Goal: Information Seeking & Learning: Check status

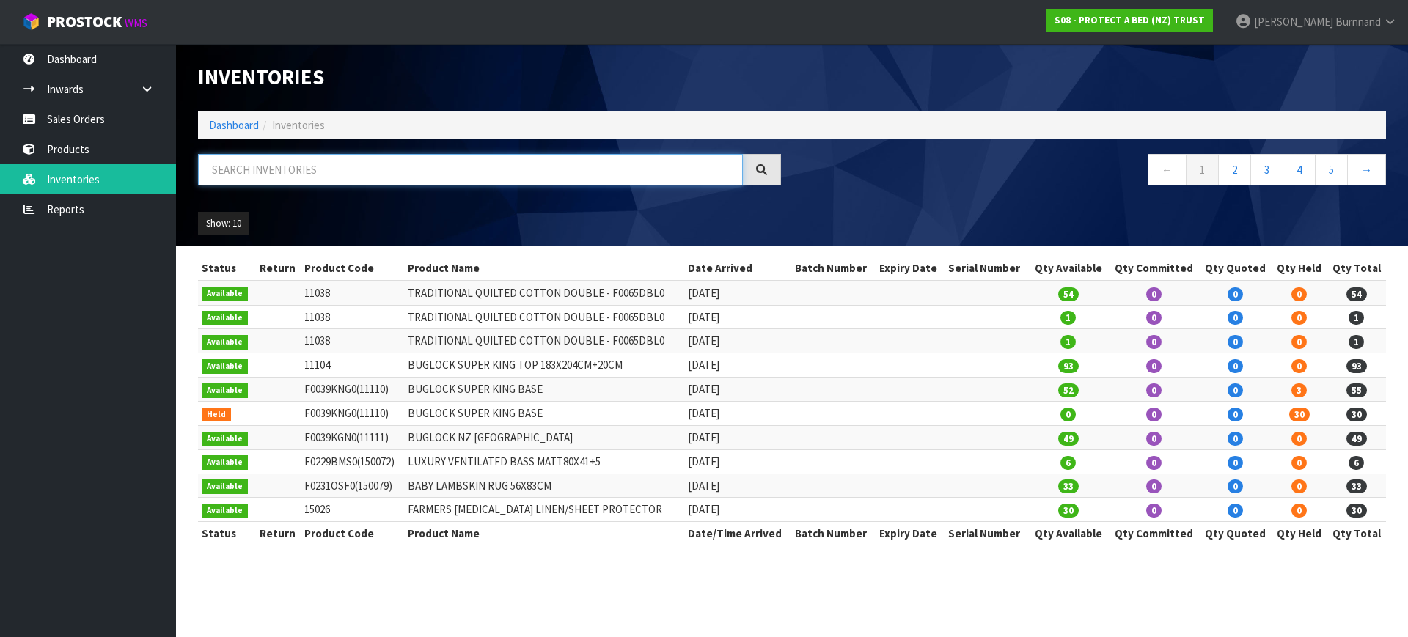
click at [226, 166] on input "text" at bounding box center [470, 170] width 545 height 32
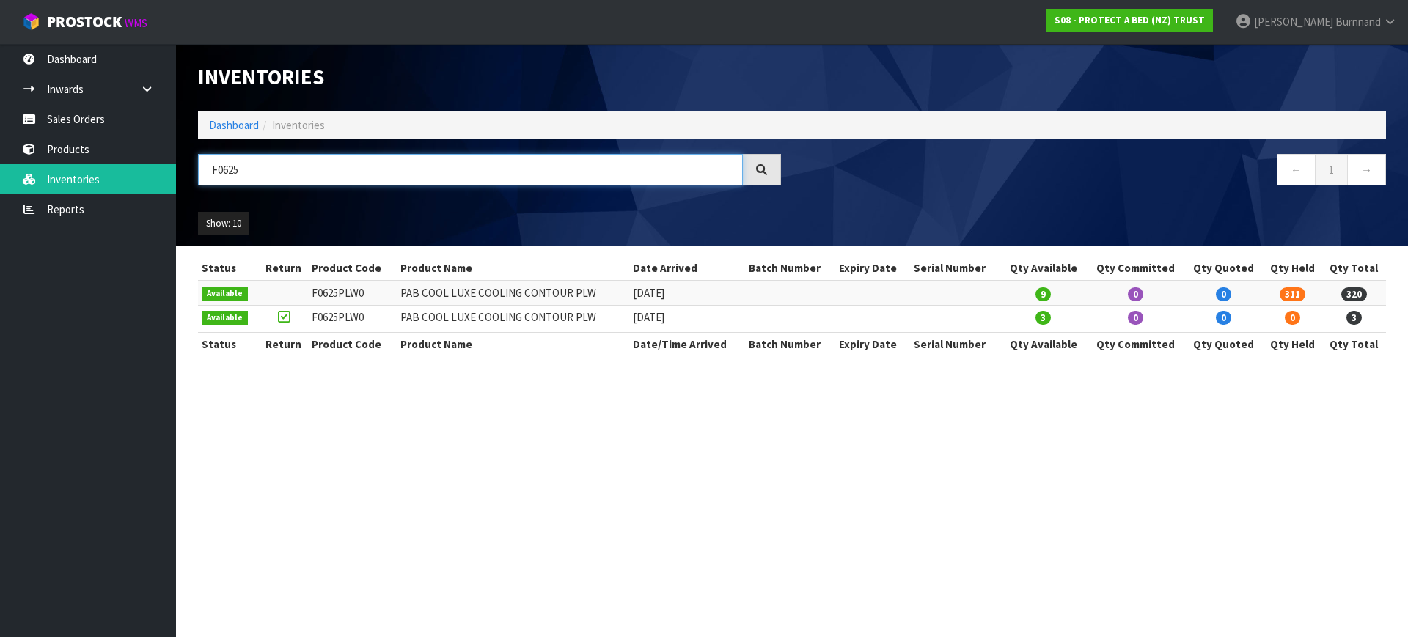
type input "F0625"
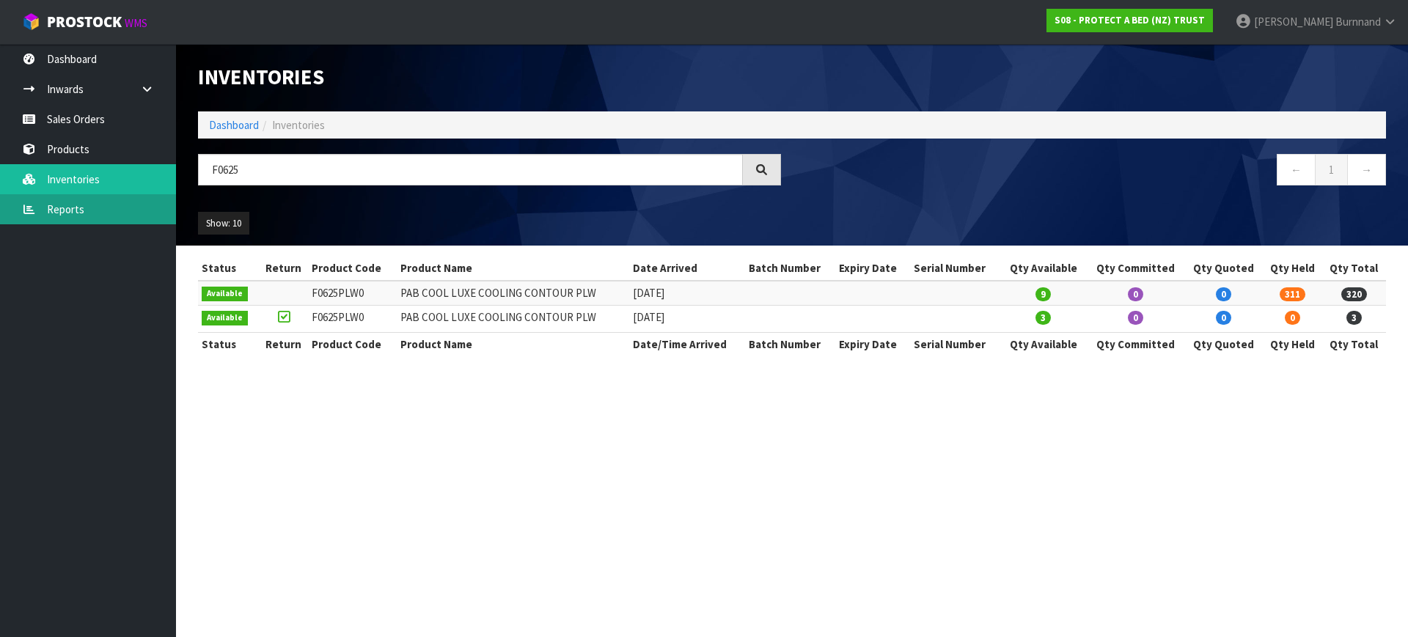
click at [67, 205] on link "Reports" at bounding box center [88, 209] width 176 height 30
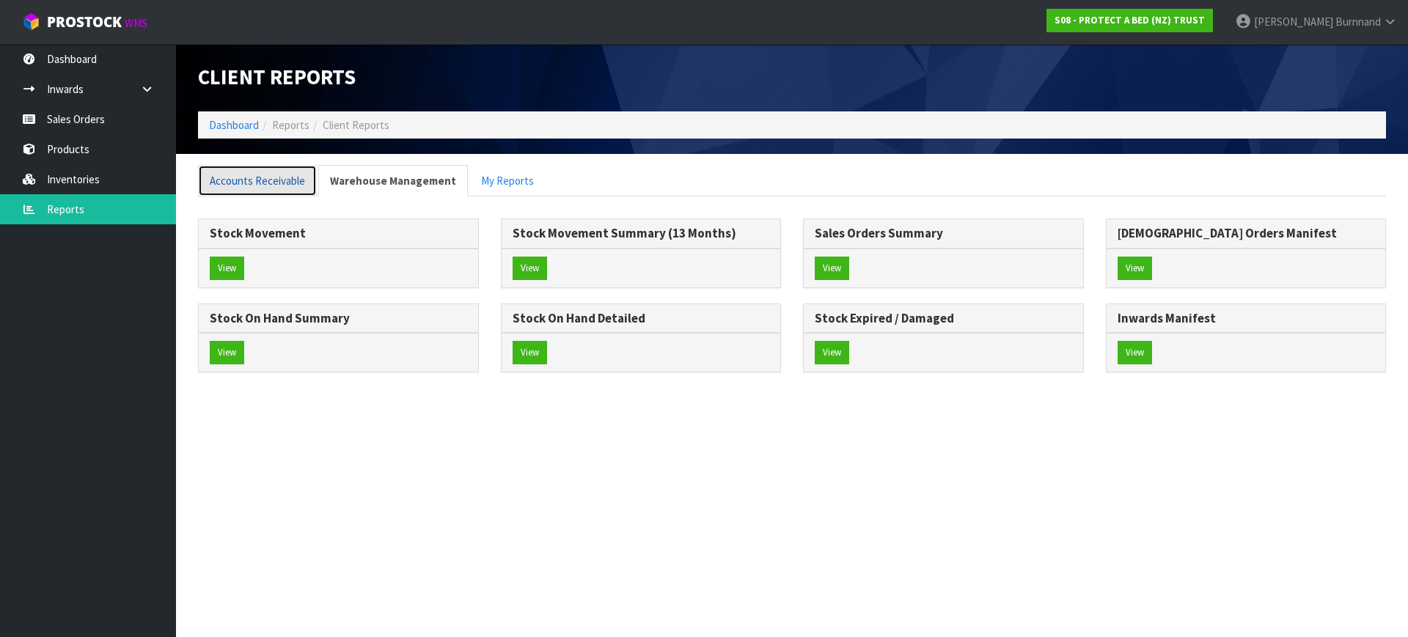
click at [246, 182] on link "Accounts Receivable" at bounding box center [257, 181] width 119 height 32
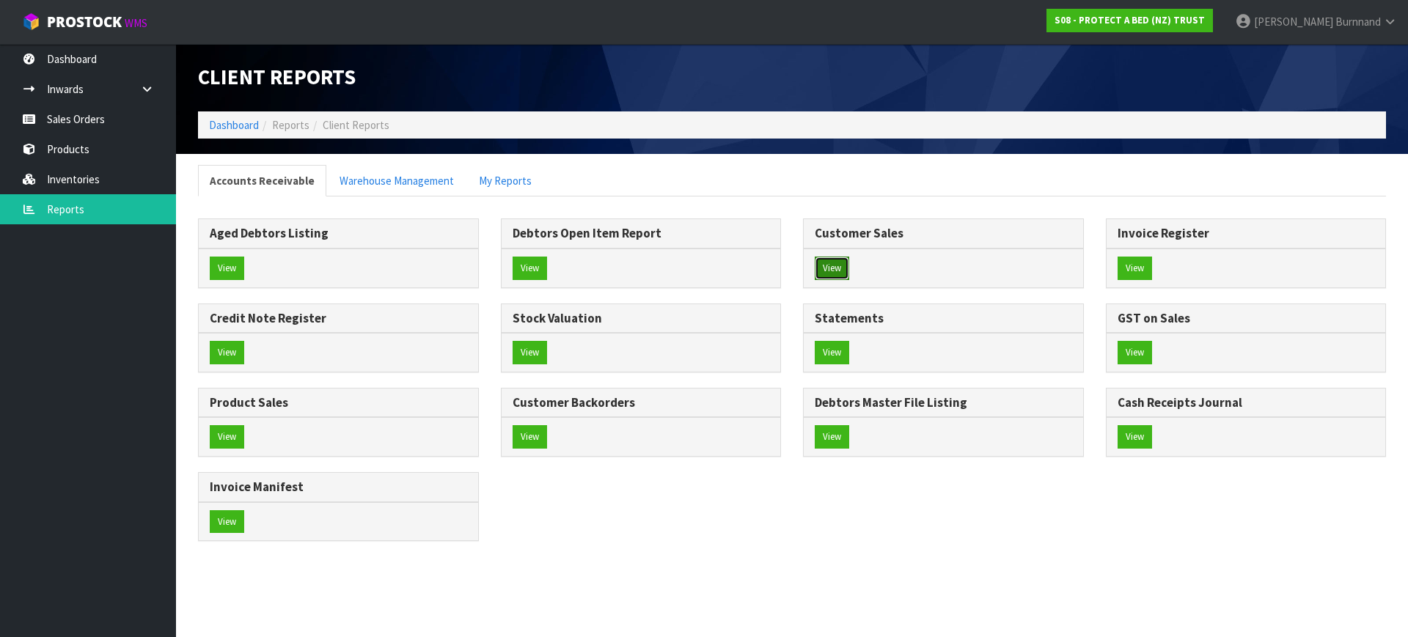
click at [832, 259] on button "View" at bounding box center [832, 268] width 34 height 23
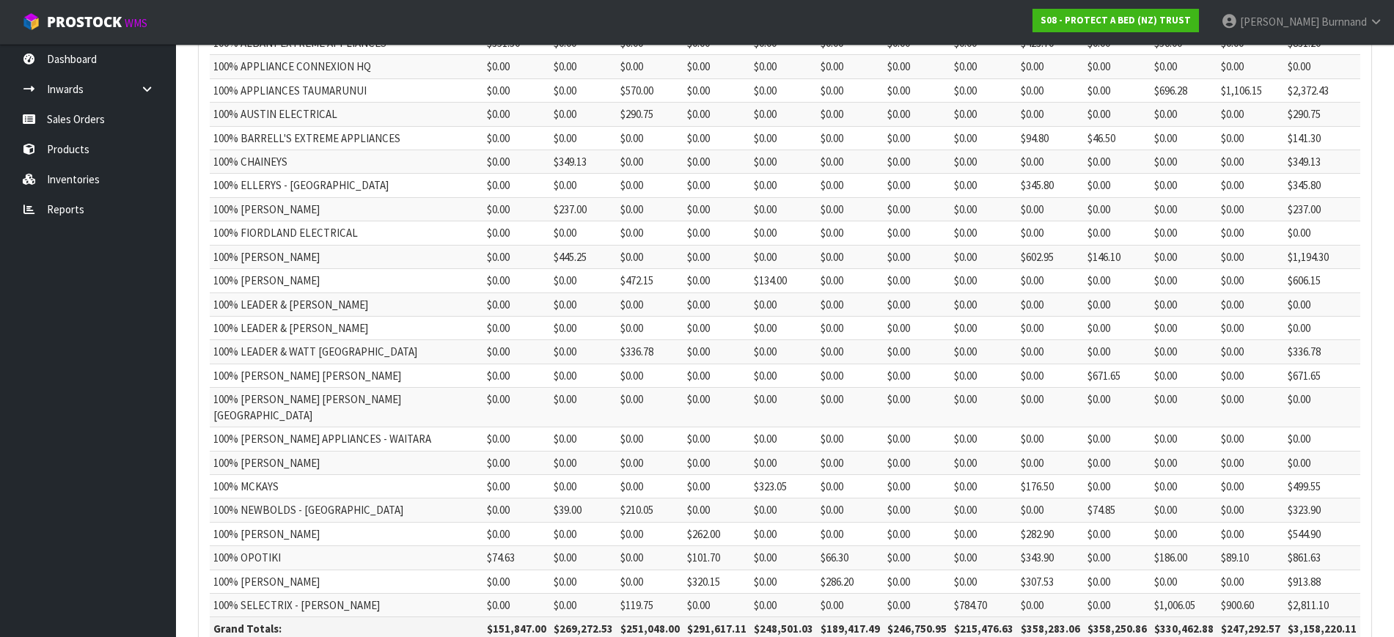
scroll to position [274, 0]
drag, startPoint x: 484, startPoint y: 597, endPoint x: 540, endPoint y: 596, distance: 55.7
click at [540, 615] on th "$151,847.00" at bounding box center [516, 626] width 67 height 23
copy th "151,847.00"
